Goal: Check status: Check status

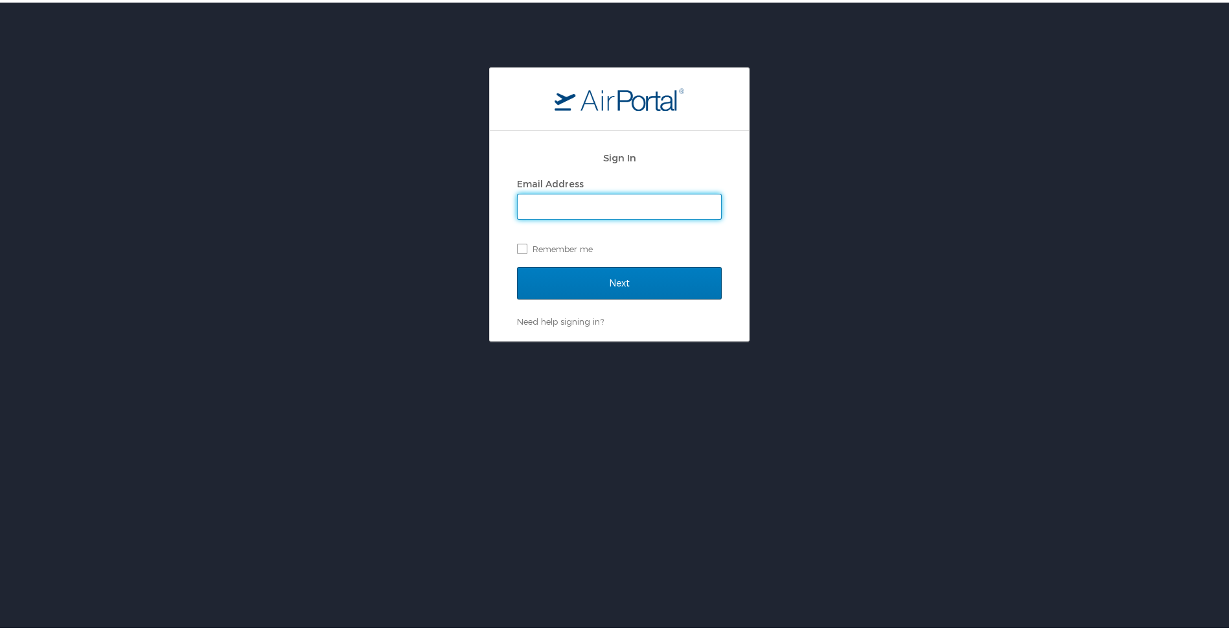
click at [577, 211] on input "Email Address" at bounding box center [619, 204] width 203 height 25
type input "mbobbitt@biocryst.com"
click at [517, 264] on input "Next" at bounding box center [619, 280] width 205 height 32
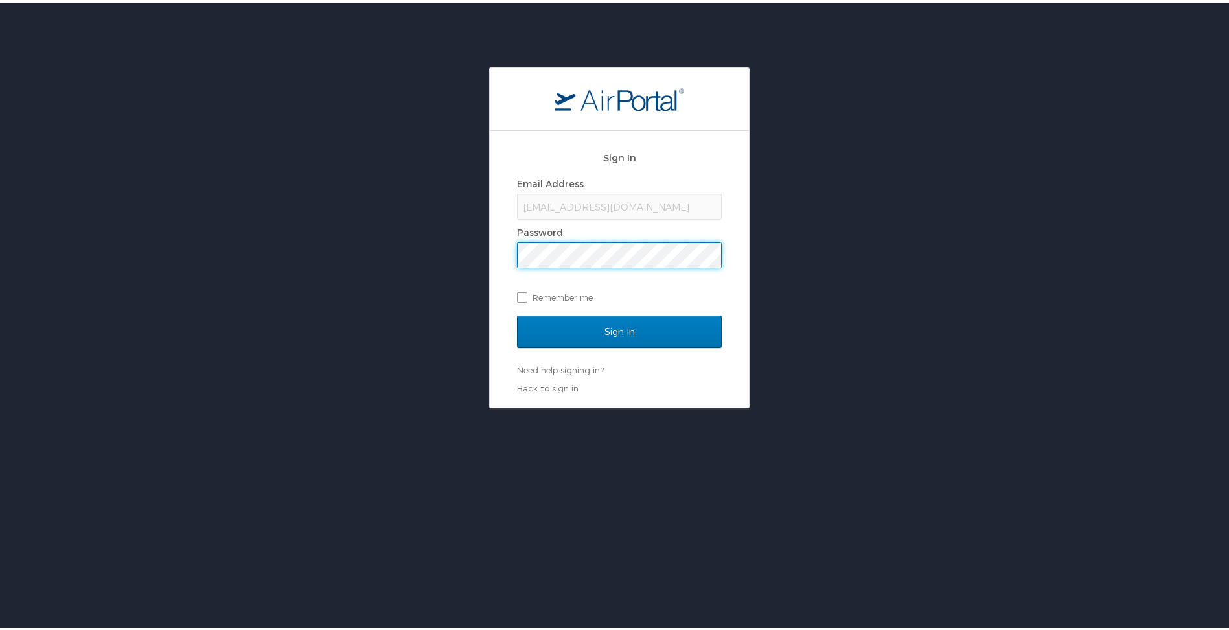
click at [517, 313] on input "Sign In" at bounding box center [619, 329] width 205 height 32
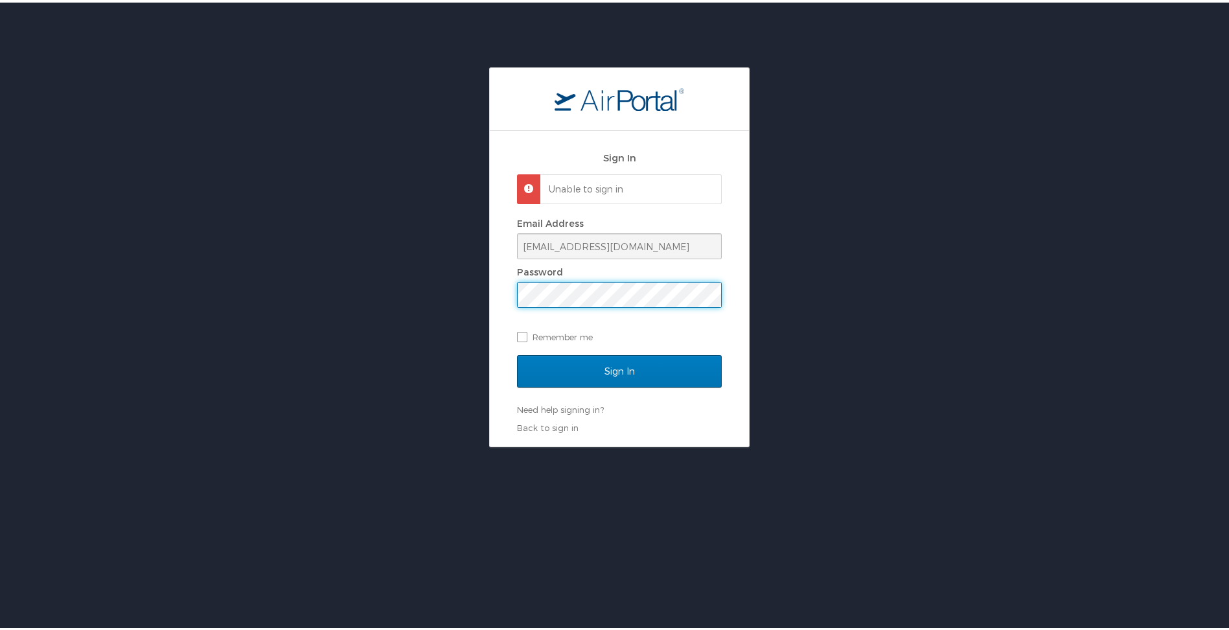
click at [454, 291] on div "Sign In Unable to sign in Email Address mbobbitt@biocryst.com Password Remember…" at bounding box center [619, 255] width 1239 height 380
click at [517, 352] on input "Sign In" at bounding box center [619, 368] width 205 height 32
click at [268, 325] on div "Sign In Unable to sign in Email Address mbobbitt@biocryst.com Password Remember…" at bounding box center [619, 255] width 1239 height 380
click at [517, 352] on input "Sign In" at bounding box center [619, 368] width 205 height 32
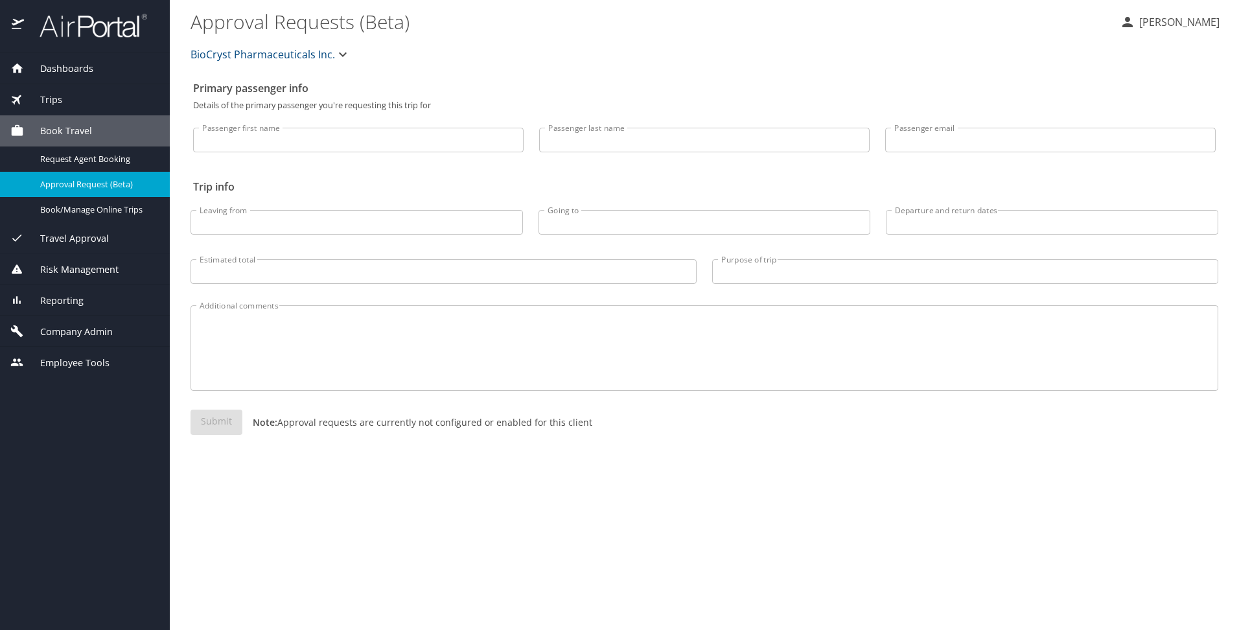
click at [64, 97] on div "Trips" at bounding box center [84, 100] width 149 height 14
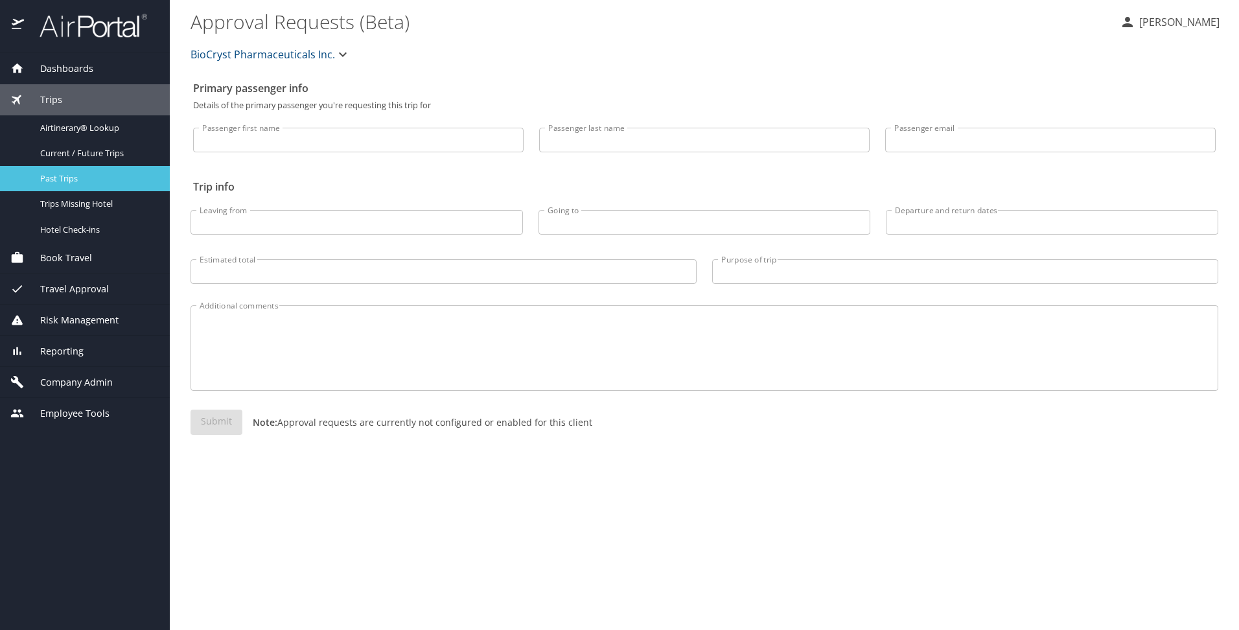
click at [67, 188] on link "Past Trips" at bounding box center [85, 178] width 170 height 25
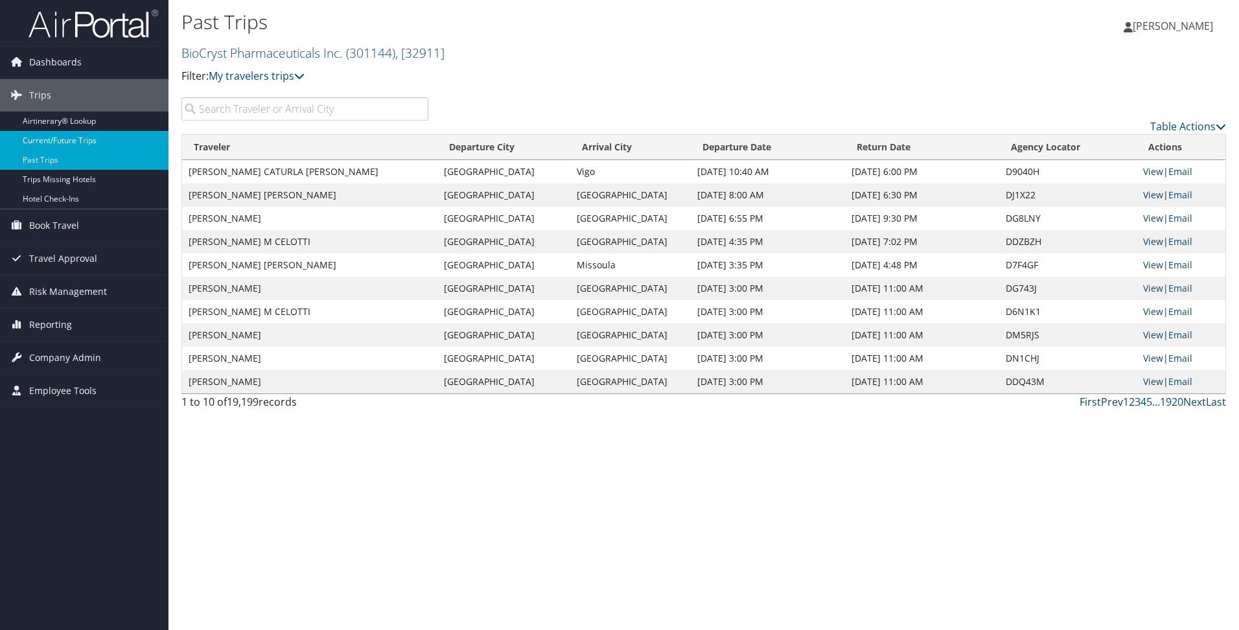
click at [81, 136] on link "Current/Future Trips" at bounding box center [84, 140] width 168 height 19
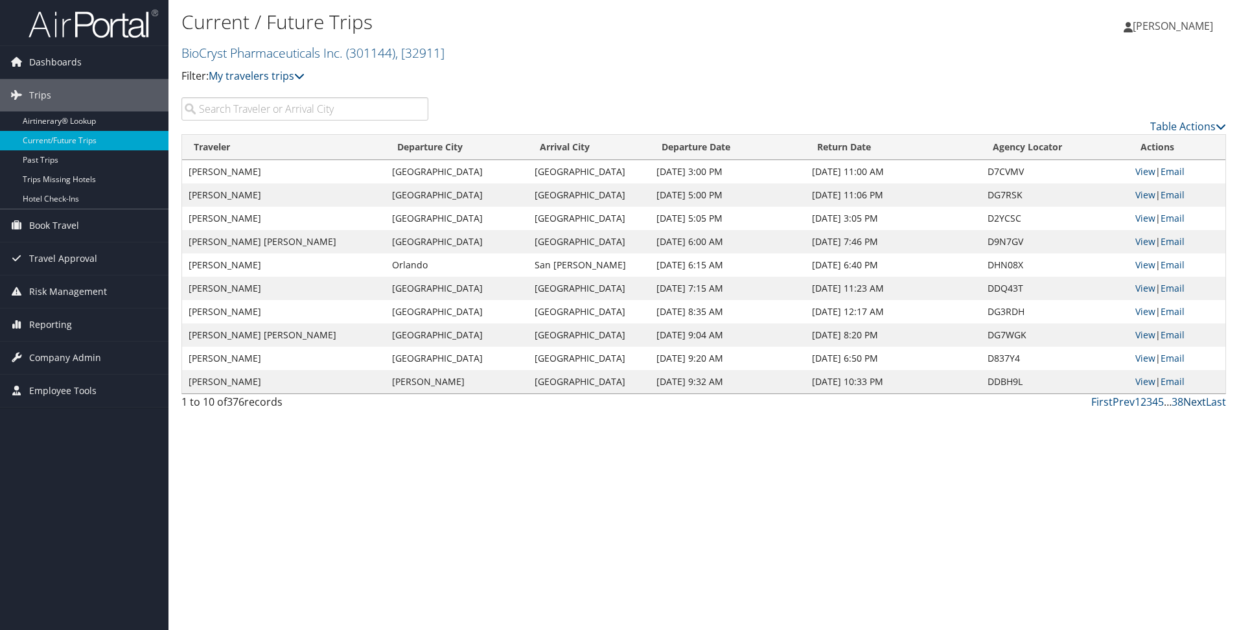
click at [1194, 404] on link "Next" at bounding box center [1194, 402] width 23 height 14
click at [1120, 404] on link "Prev" at bounding box center [1123, 402] width 22 height 14
click at [1196, 402] on link "Next" at bounding box center [1194, 402] width 23 height 14
click at [1190, 400] on link "Next" at bounding box center [1194, 402] width 23 height 14
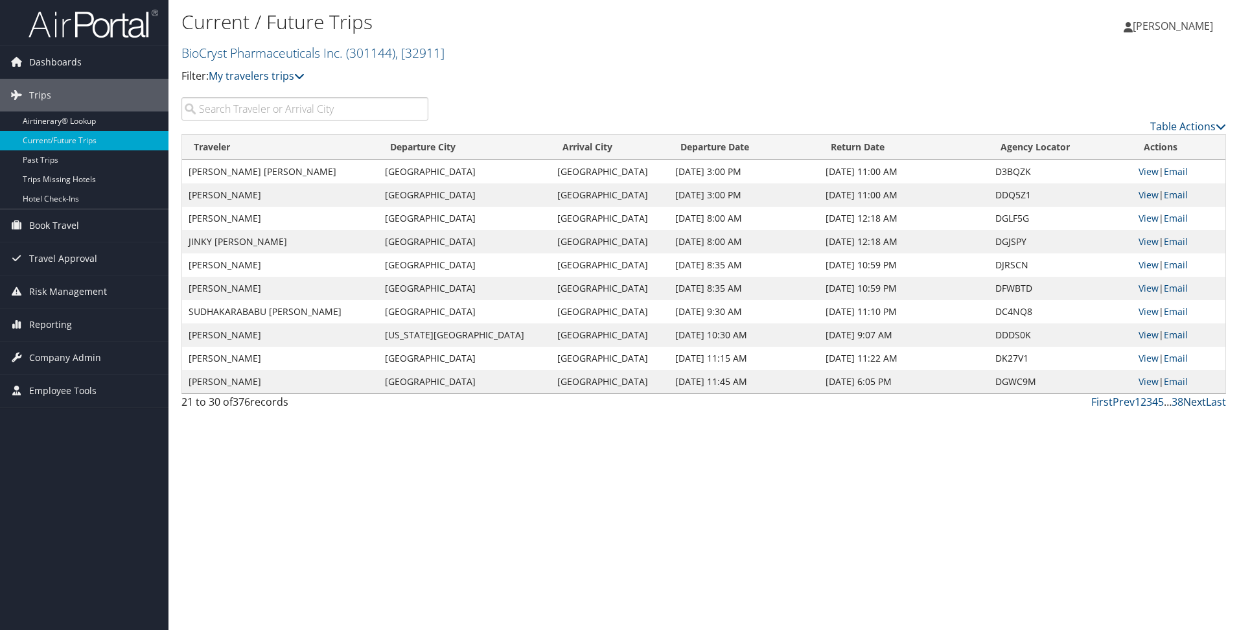
click at [1199, 398] on link "Next" at bounding box center [1194, 402] width 23 height 14
